Goal: Navigation & Orientation: Find specific page/section

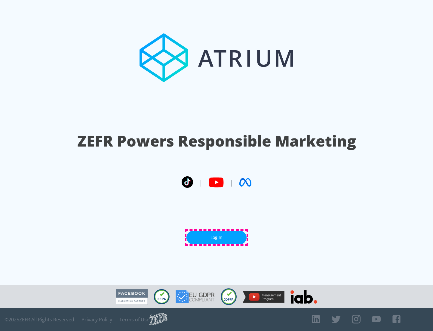
click at [216, 237] on link "Log In" at bounding box center [216, 238] width 60 height 14
